Goal: Transaction & Acquisition: Purchase product/service

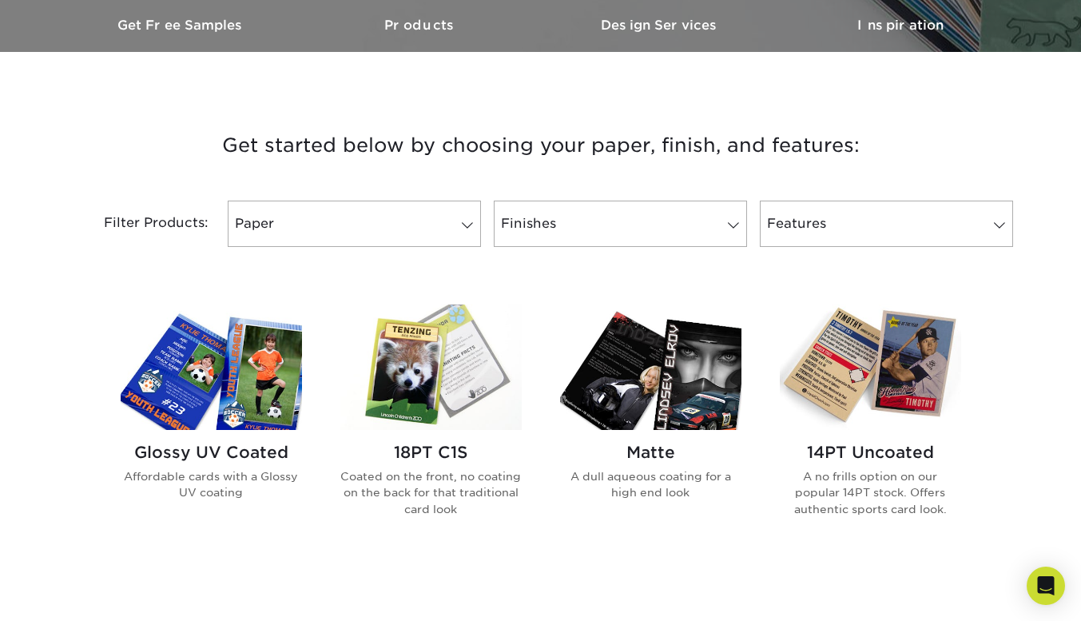
scroll to position [504, 0]
click at [470, 231] on span at bounding box center [467, 224] width 22 height 13
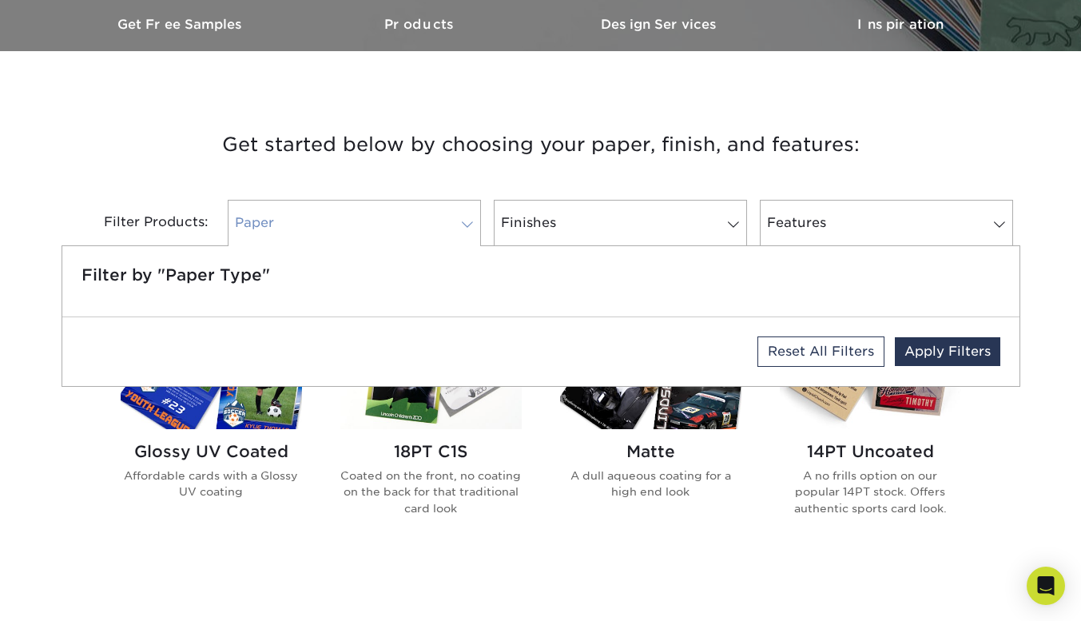
click at [470, 231] on span at bounding box center [467, 224] width 22 height 13
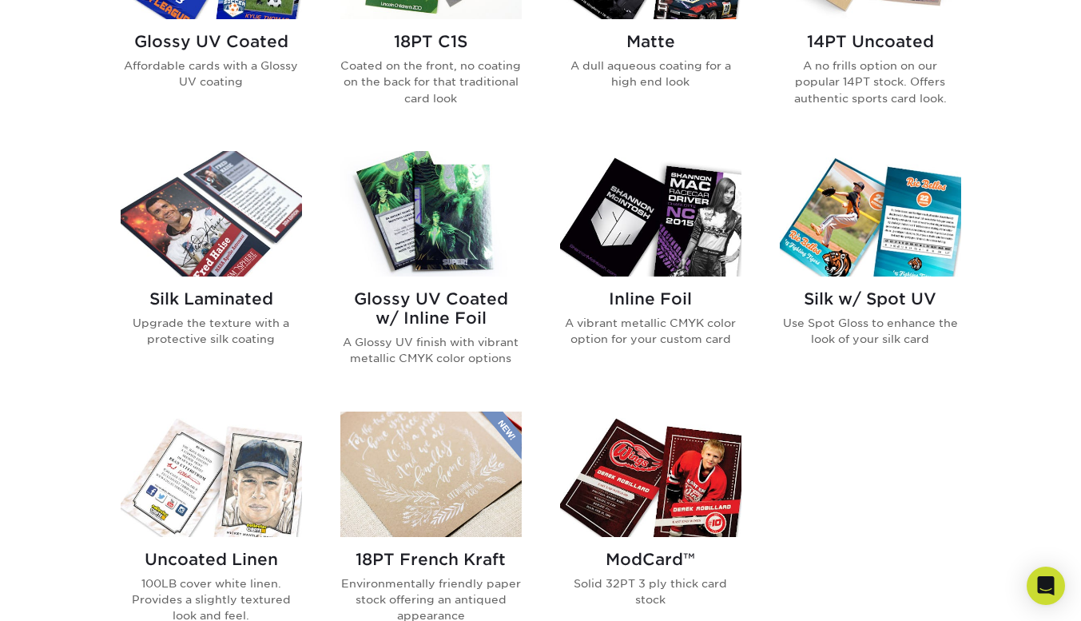
scroll to position [913, 0]
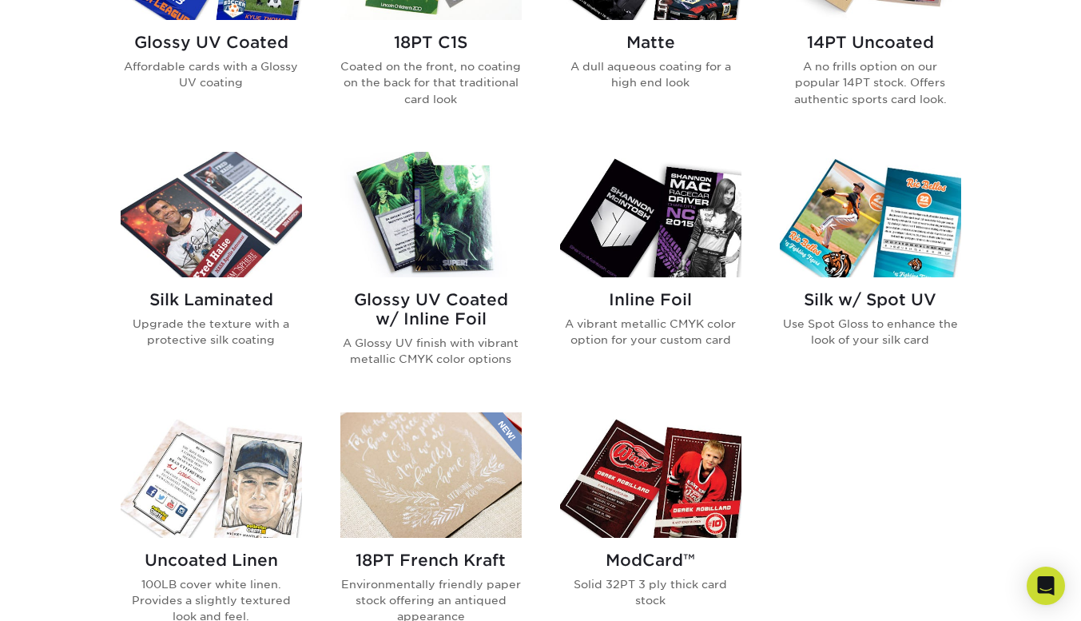
click at [636, 277] on img at bounding box center [650, 214] width 181 height 125
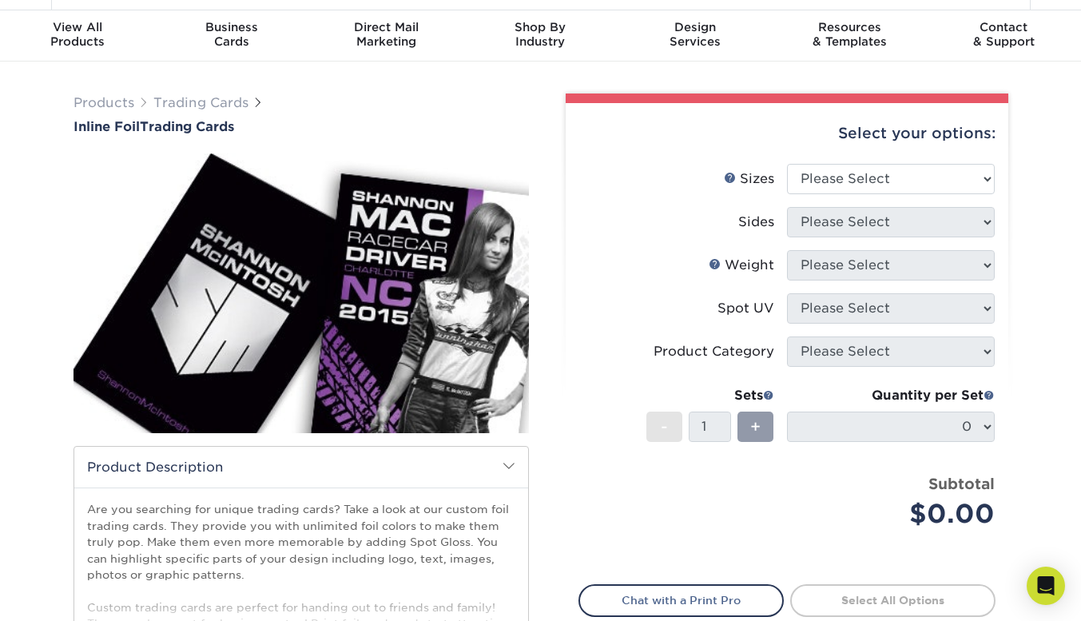
scroll to position [17, 0]
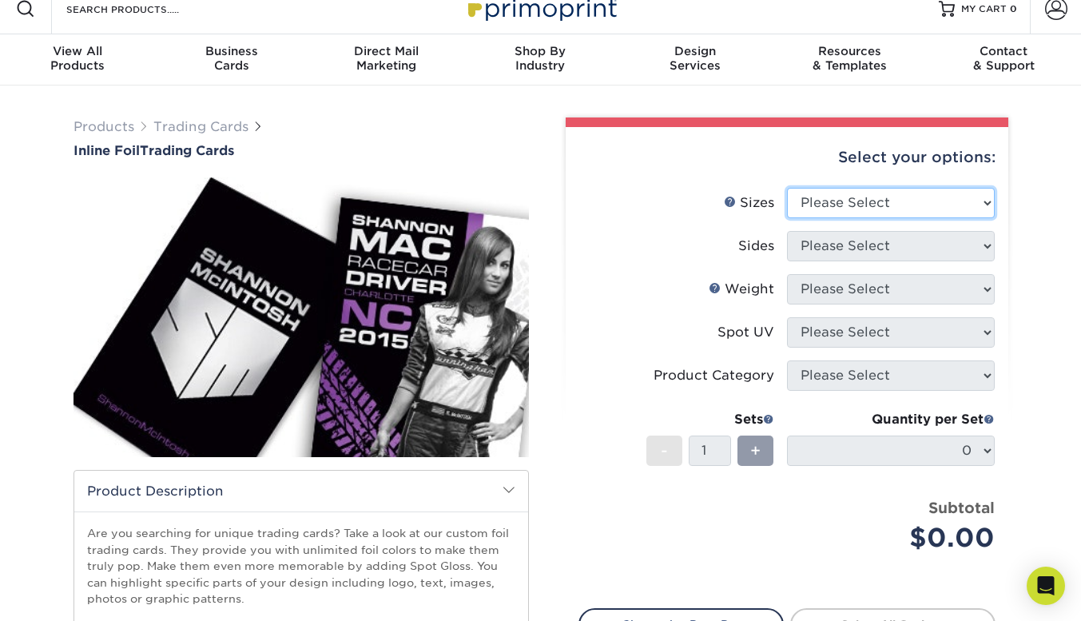
click at [945, 218] on select "Please Select 2.5" x 3.5"" at bounding box center [891, 203] width 208 height 30
select select "2.50x3.50"
click at [787, 218] on select "Please Select 2.5" x 3.5"" at bounding box center [891, 203] width 208 height 30
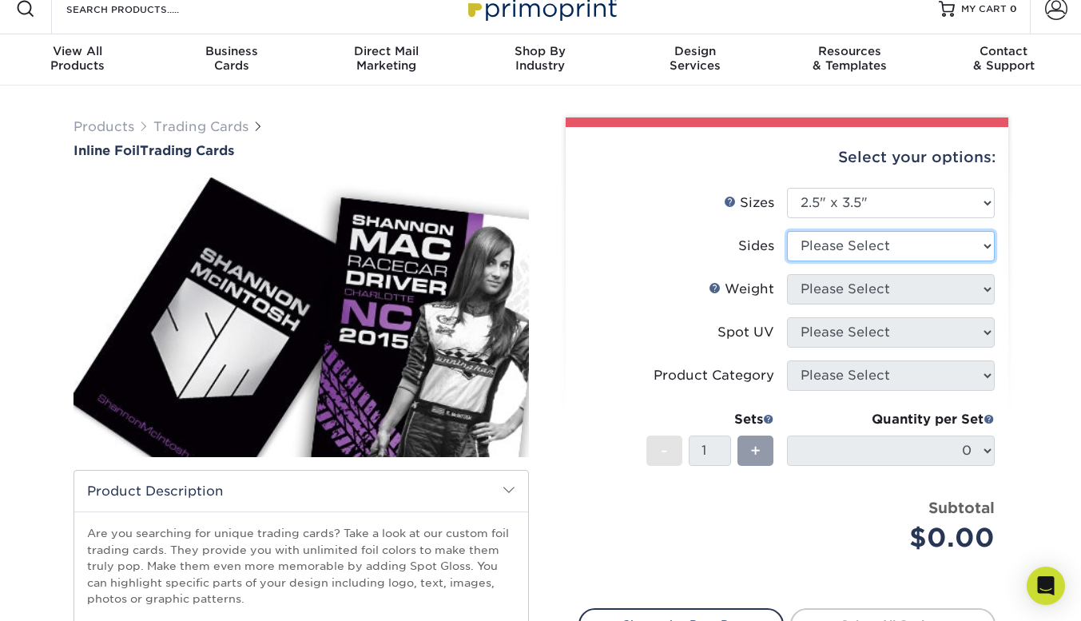
click at [909, 261] on select "Please Select Print Both Sides - Foil Back Only Print Both Sides - Foil Both Si…" at bounding box center [891, 246] width 208 height 30
select select "34527644-b4fd-4ffb-9092-1318eefcd9d9"
click at [787, 261] on select "Please Select Print Both Sides - Foil Back Only Print Both Sides - Foil Both Si…" at bounding box center [891, 246] width 208 height 30
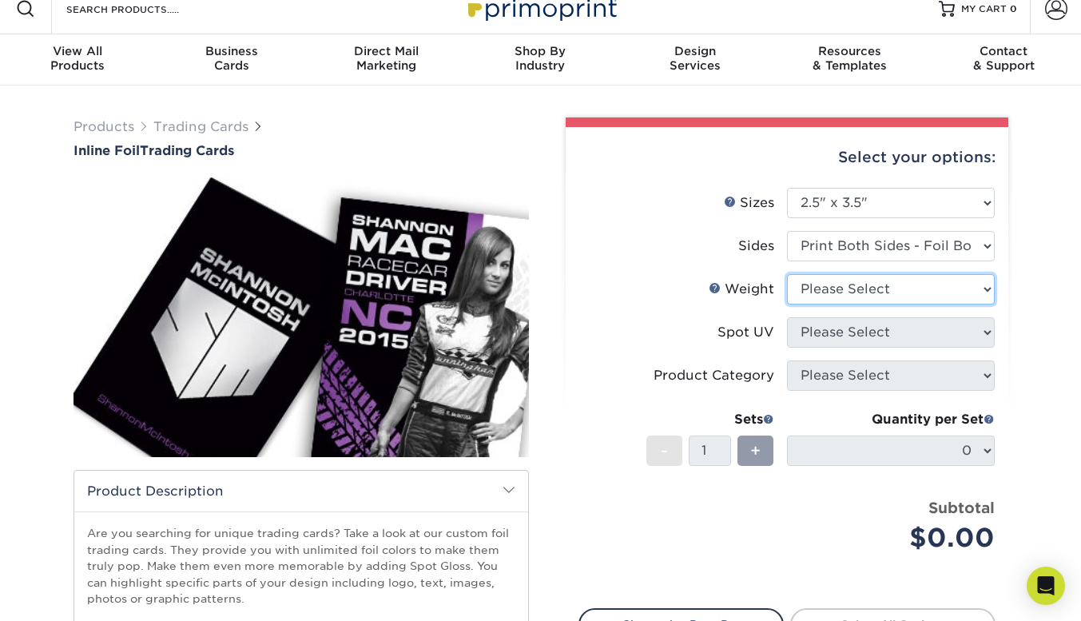
click at [918, 304] on select "Please Select 16PT" at bounding box center [891, 289] width 208 height 30
select select "16PT"
click at [787, 304] on select "Please Select 16PT" at bounding box center [891, 289] width 208 height 30
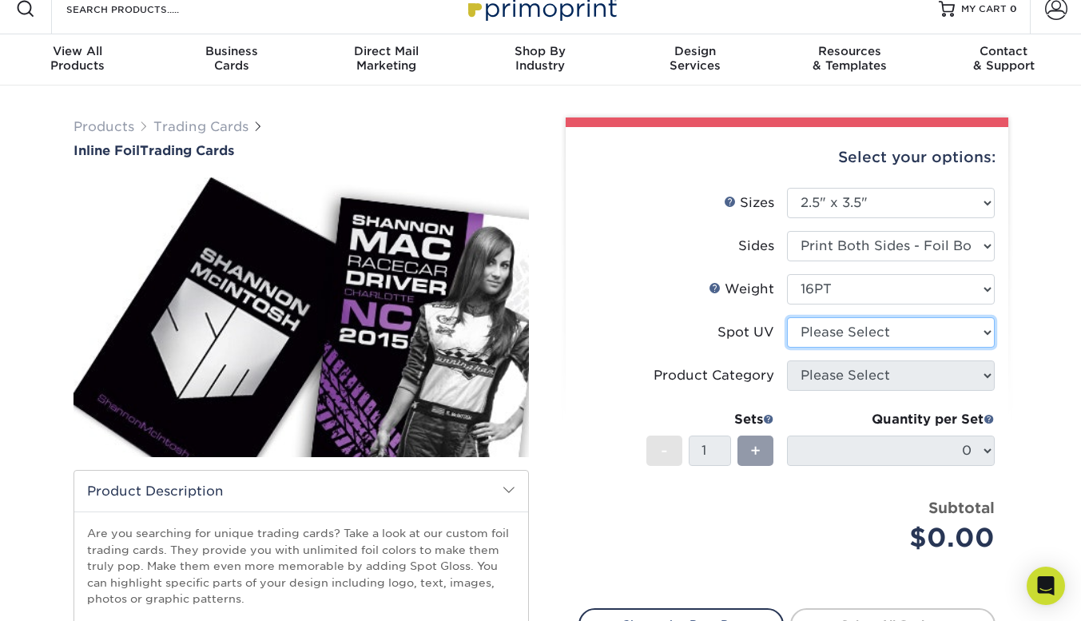
click at [926, 347] on select "Please Select No Spot UV Front and Back (Both Sides) Front Only Back Only" at bounding box center [891, 332] width 208 height 30
click at [787, 347] on select "Please Select No Spot UV Front and Back (Both Sides) Front Only Back Only" at bounding box center [891, 332] width 208 height 30
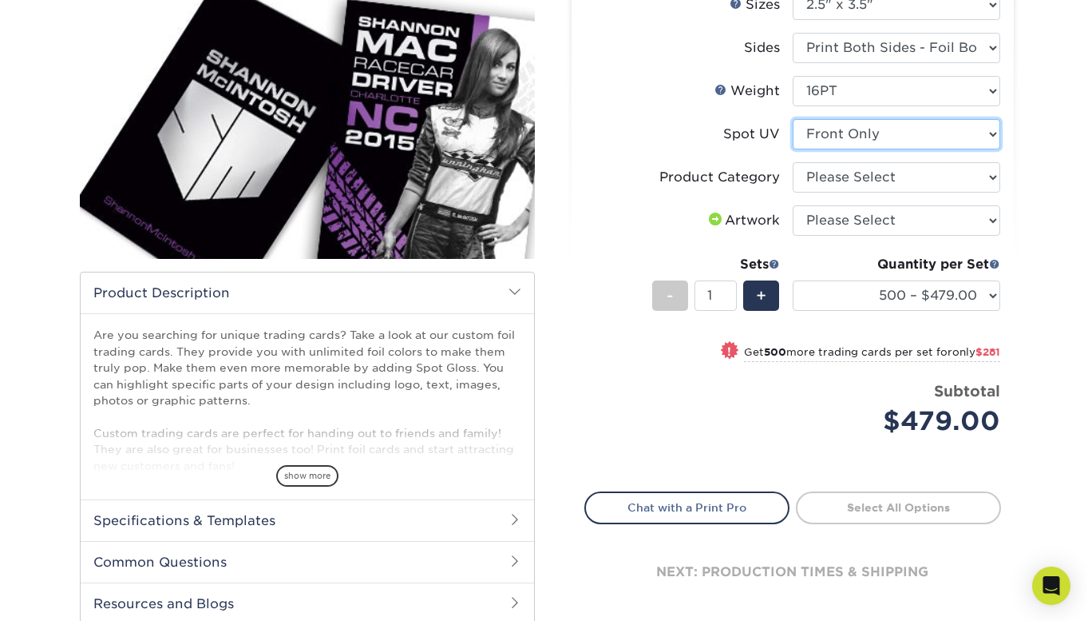
scroll to position [216, 0]
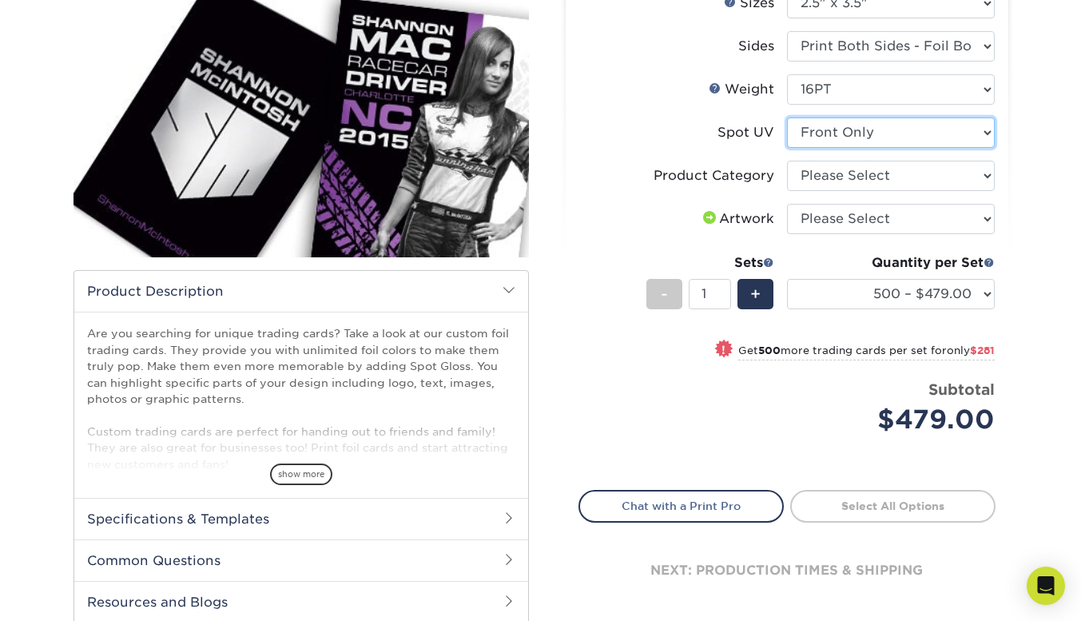
click at [966, 148] on select "Please Select No Spot UV Front and Back (Both Sides) Front Only Back Only" at bounding box center [891, 132] width 208 height 30
select select "3"
click at [787, 148] on select "Please Select No Spot UV Front and Back (Both Sides) Front Only Back Only" at bounding box center [891, 132] width 208 height 30
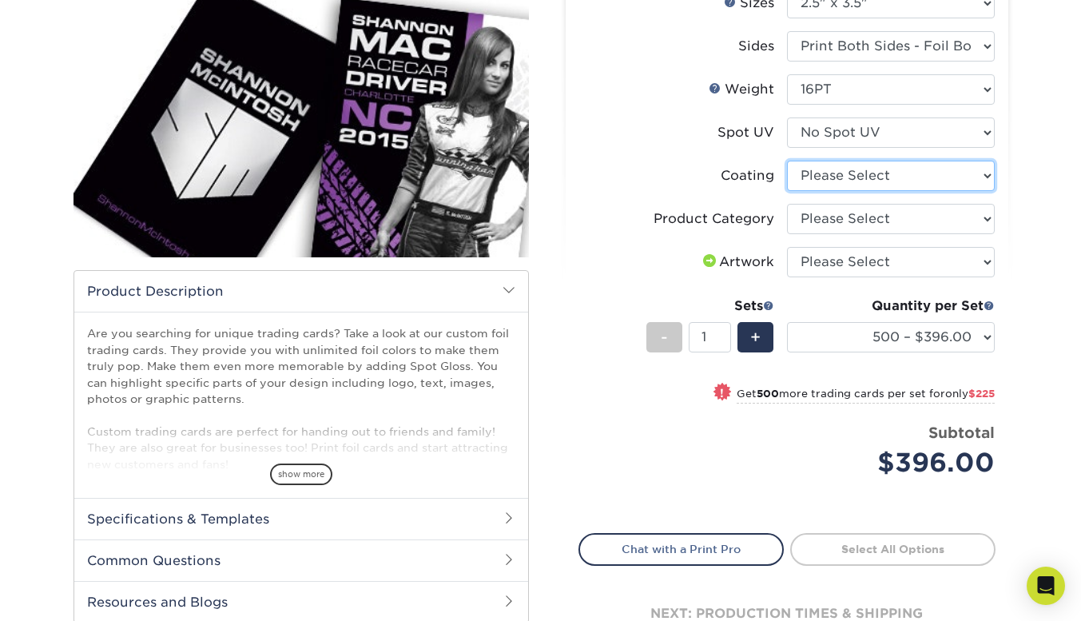
click at [964, 191] on select at bounding box center [891, 176] width 208 height 30
select select "3e7618de-abca-4bda-9f97-8b9129e913d8"
click at [787, 191] on select at bounding box center [891, 176] width 208 height 30
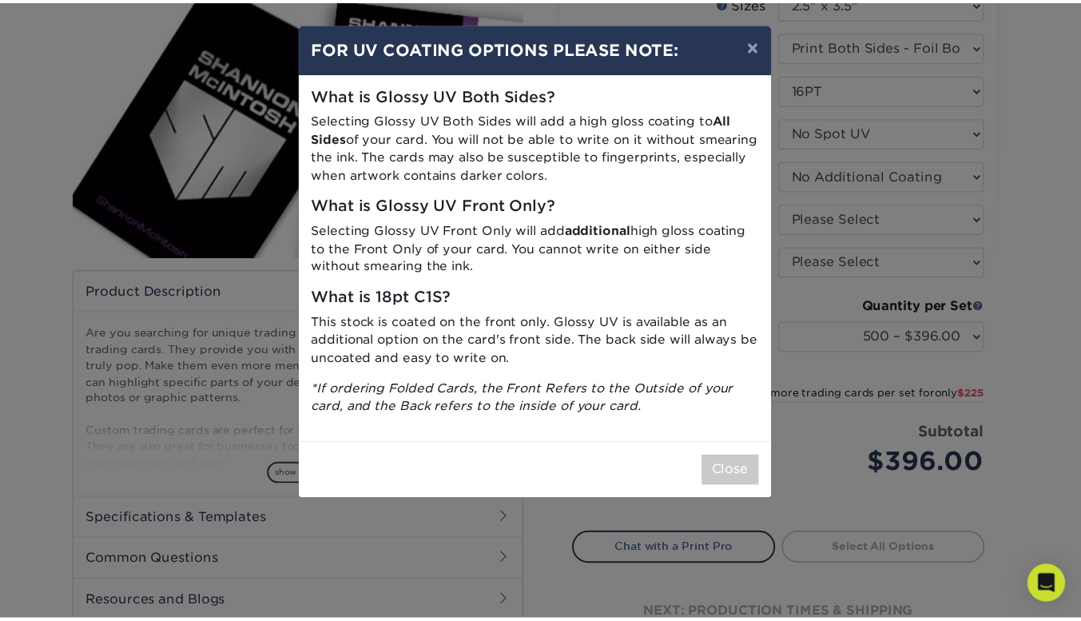
scroll to position [92, 0]
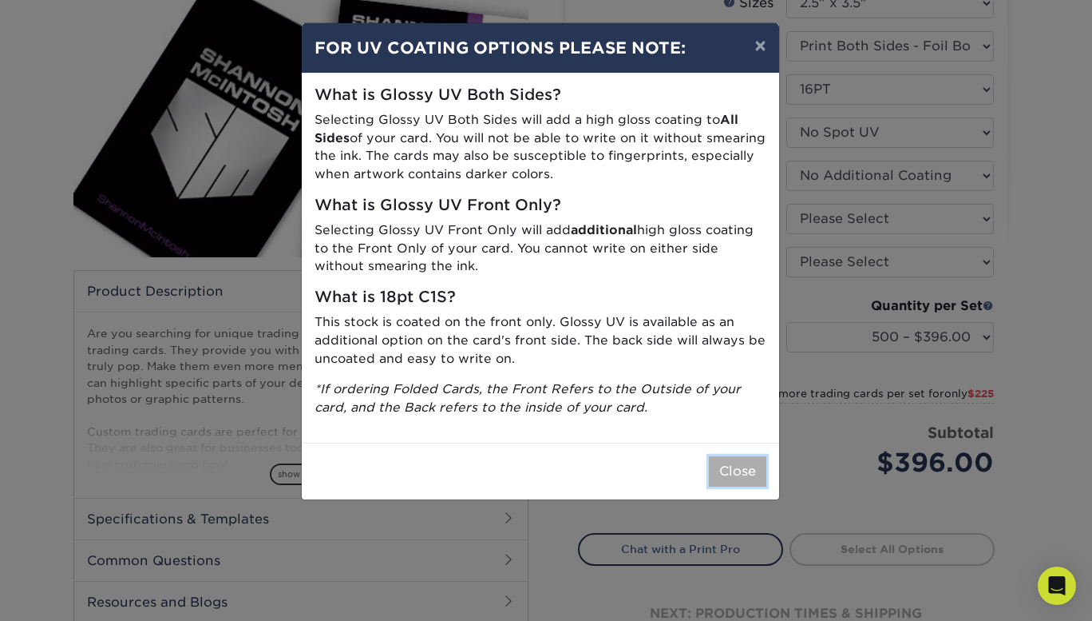
click at [726, 486] on button "Close" at bounding box center [737, 471] width 57 height 30
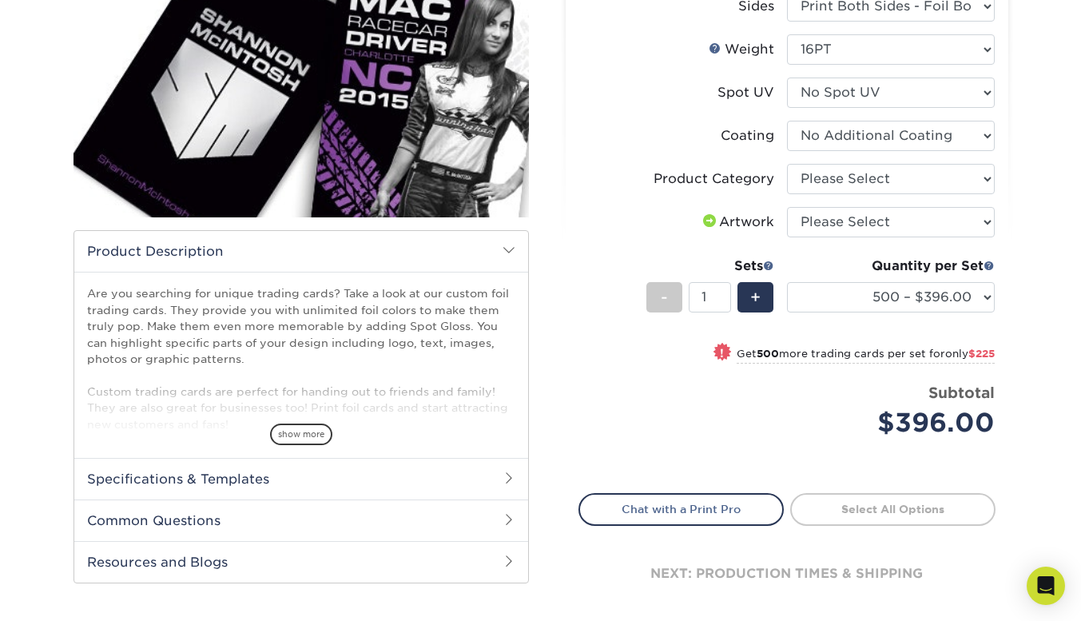
scroll to position [256, 0]
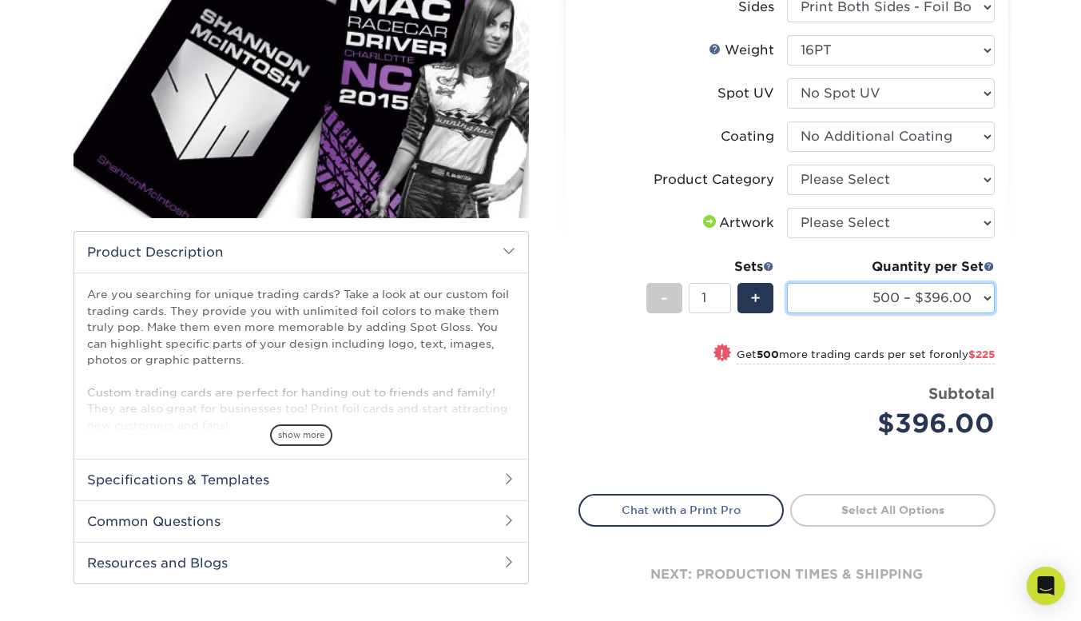
click at [981, 313] on select "500 – $396.00 1000 – $621.00 2500 – $896.00 5000 – $1262.00" at bounding box center [891, 298] width 208 height 30
click at [1008, 384] on div "Select your options: Sizes Help Sizes Please Select 2.5" x 3.5" Sides - 1" at bounding box center [780, 257] width 479 height 756
